Goal: Download file/media

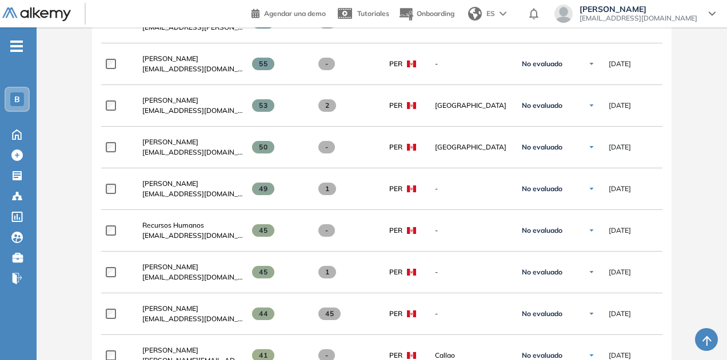
scroll to position [1635, 0]
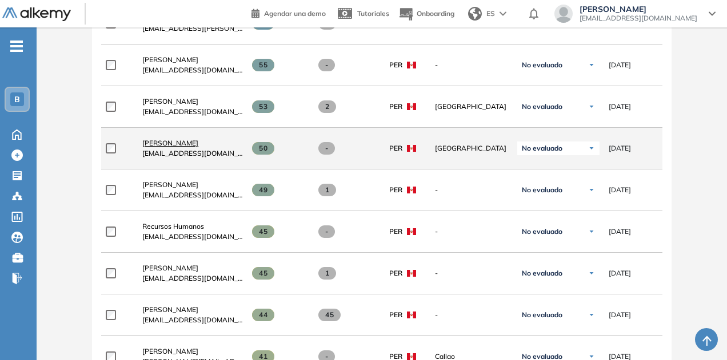
click at [198, 139] on span "[PERSON_NAME]" at bounding box center [170, 143] width 56 height 9
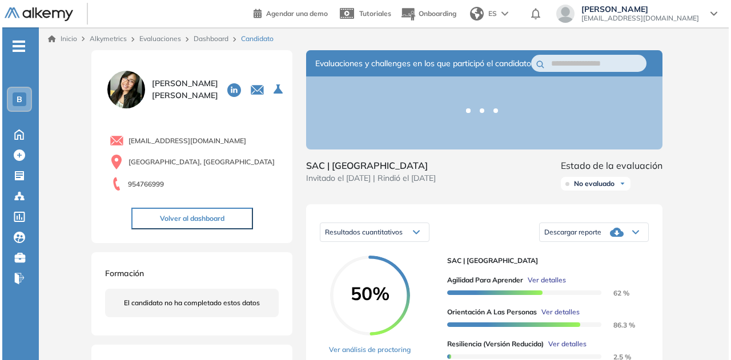
scroll to position [94, 0]
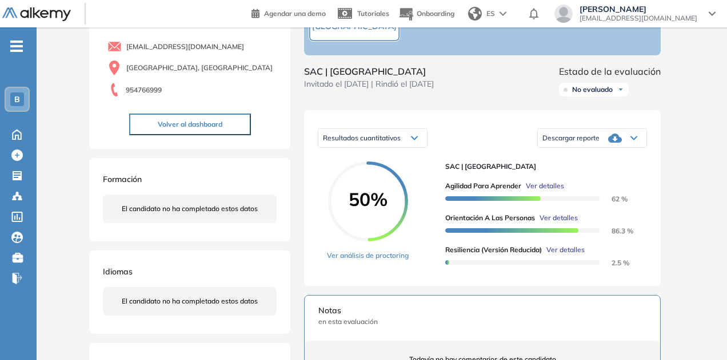
click at [578, 255] on span "Ver detalles" at bounding box center [565, 250] width 38 height 10
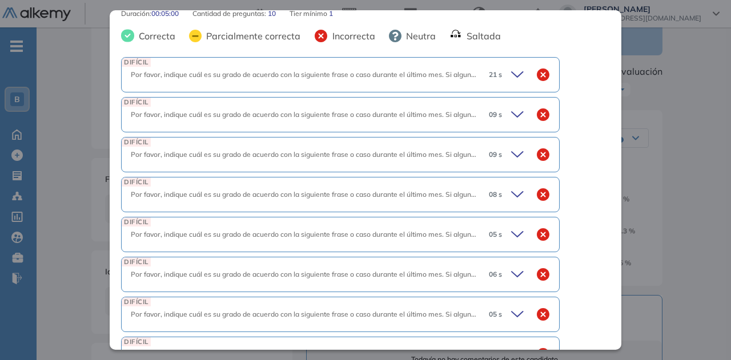
scroll to position [497, 31]
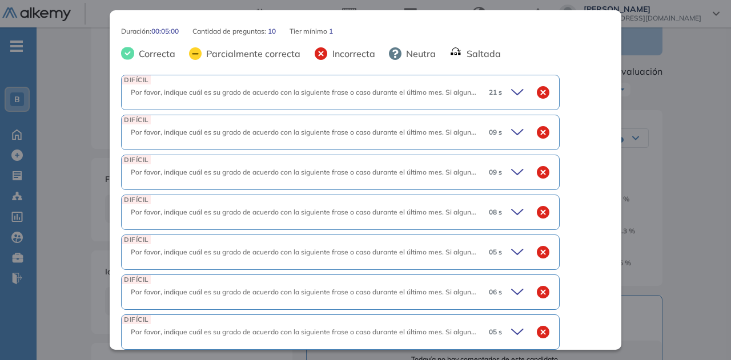
click at [512, 90] on icon at bounding box center [517, 92] width 11 height 5
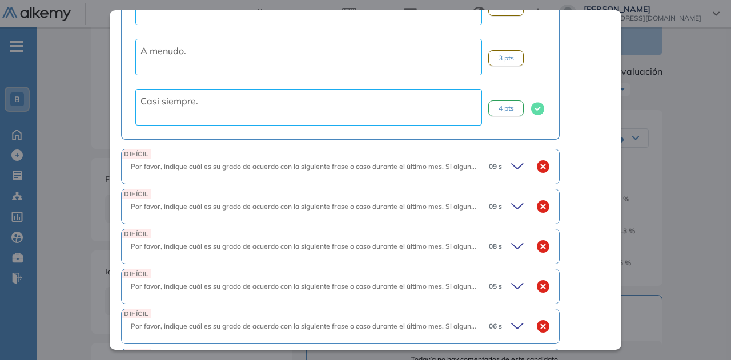
scroll to position [833, 31]
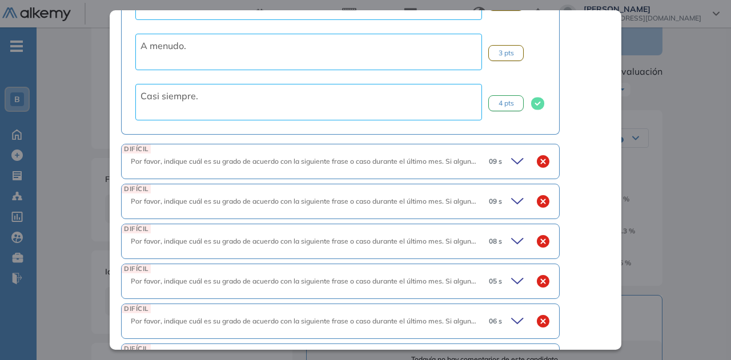
click at [511, 161] on icon at bounding box center [519, 162] width 16 height 16
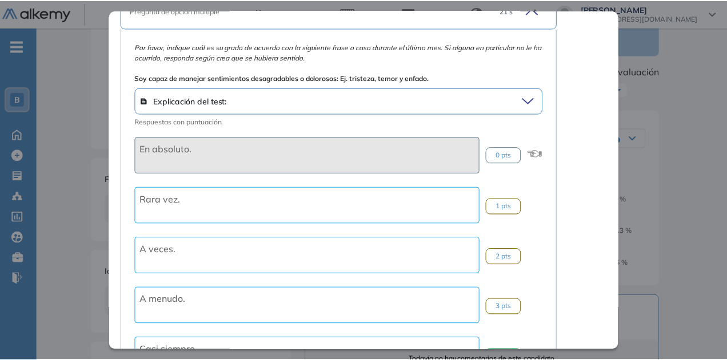
scroll to position [547, 31]
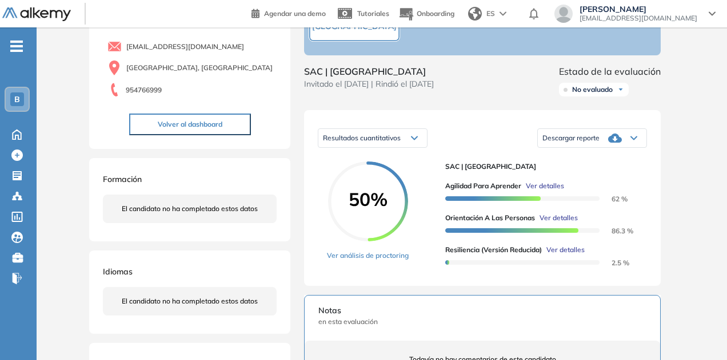
click at [720, 116] on div "Inicio Alkymetrics Evaluaciones Dashboard Candidato Resiliencia (versión reduci…" at bounding box center [382, 288] width 690 height 711
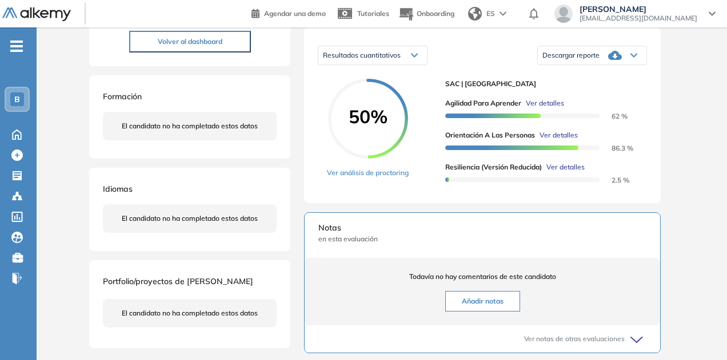
scroll to position [0, 0]
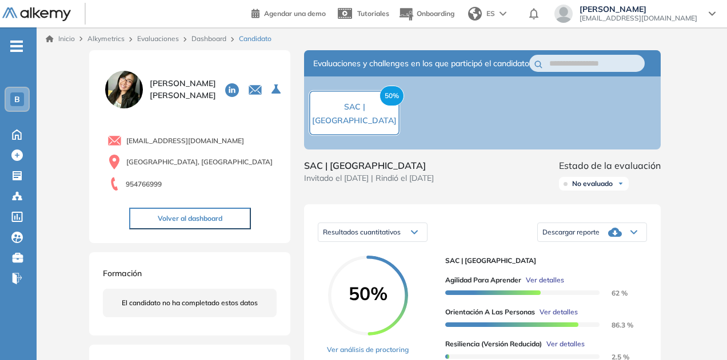
click at [602, 244] on div "Descargar reporte" at bounding box center [592, 232] width 109 height 23
click at [592, 274] on li "Descargar informe resumido" at bounding box center [585, 267] width 85 height 11
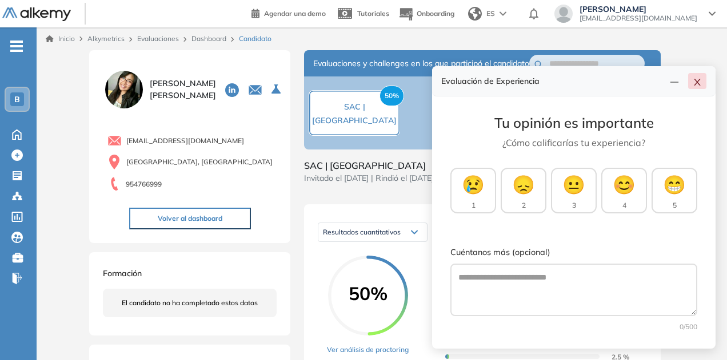
click at [697, 82] on icon "close" at bounding box center [696, 82] width 6 height 7
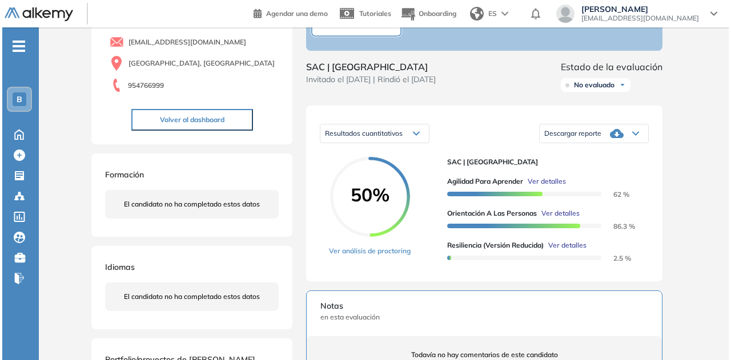
scroll to position [122, 0]
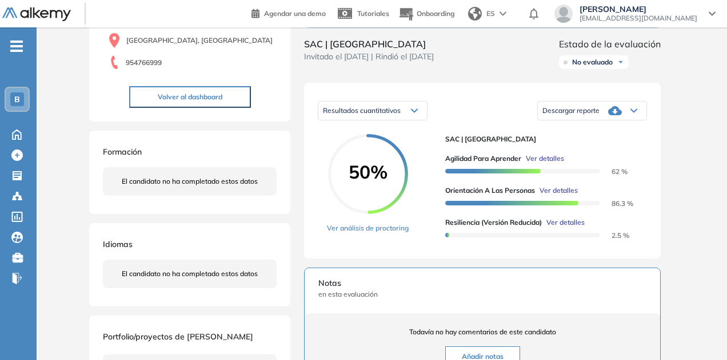
click at [571, 228] on span "Ver detalles" at bounding box center [565, 223] width 38 height 10
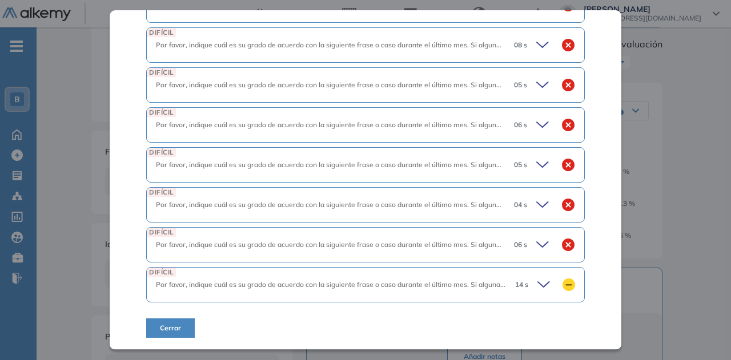
scroll to position [664, 0]
click at [538, 281] on icon at bounding box center [546, 285] width 16 height 16
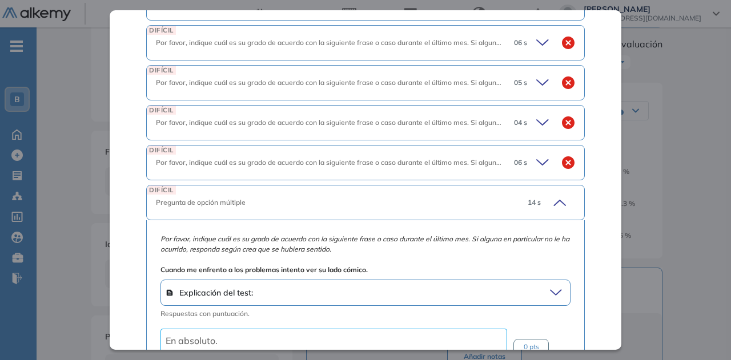
scroll to position [723, 0]
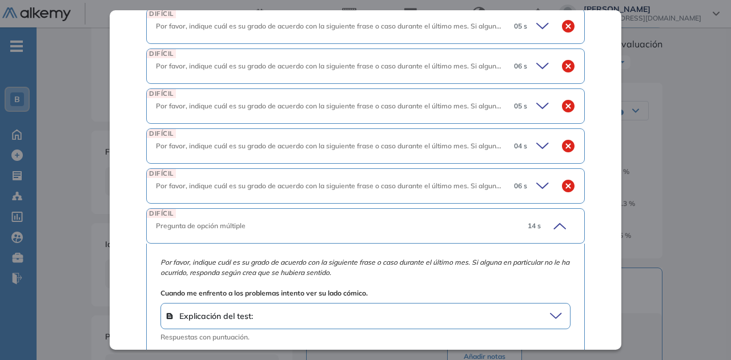
click at [536, 178] on icon at bounding box center [544, 186] width 16 height 16
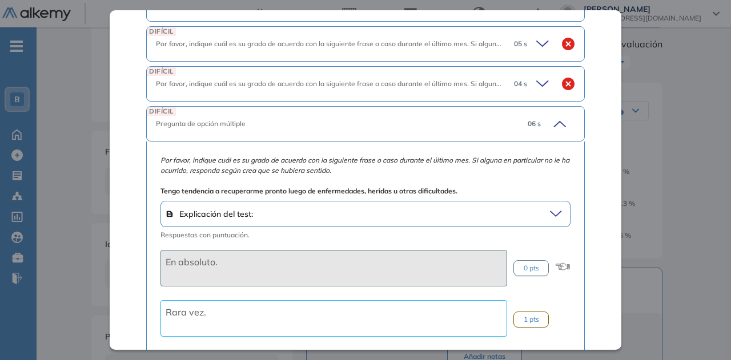
scroll to position [769, 0]
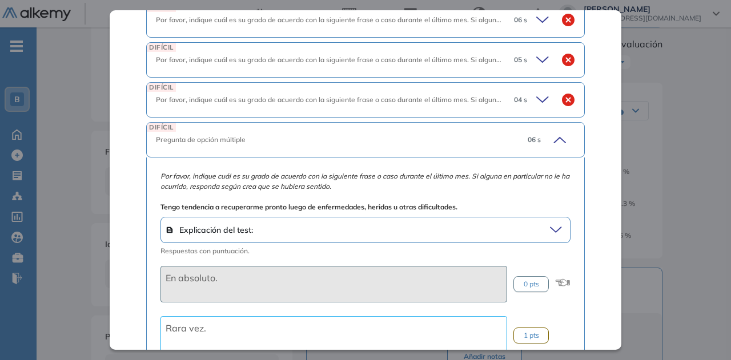
click at [550, 138] on icon at bounding box center [558, 140] width 16 height 16
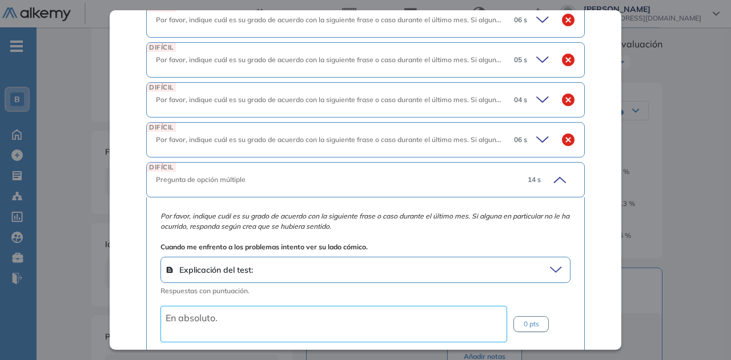
scroll to position [843, 0]
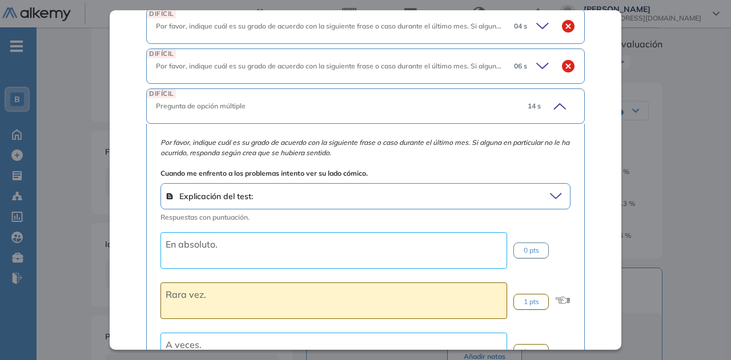
click at [553, 104] on icon at bounding box center [558, 106] width 16 height 16
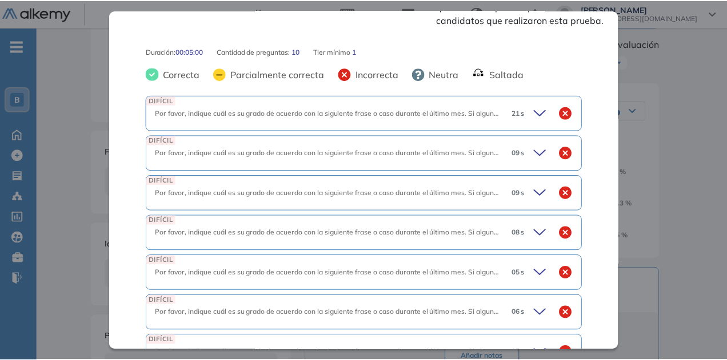
scroll to position [477, 0]
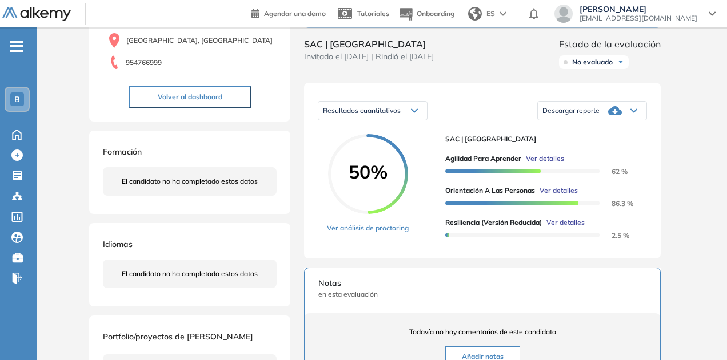
click at [671, 248] on div "Resiliencia (versión reducida) Integrador Idiomas Objetivos Resiliencia Resumen…" at bounding box center [382, 259] width 594 height 660
